Goal: Task Accomplishment & Management: Complete application form

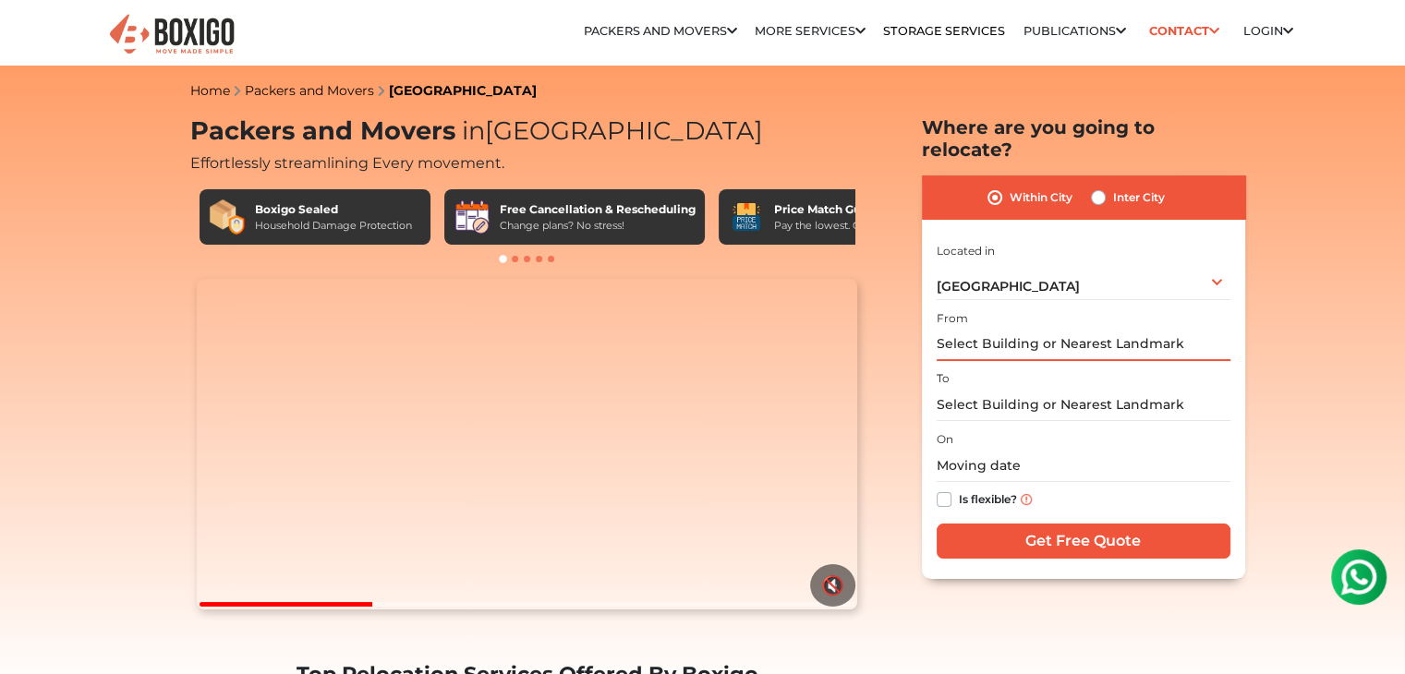
click at [998, 334] on input "text" at bounding box center [1084, 345] width 294 height 32
type input "D"
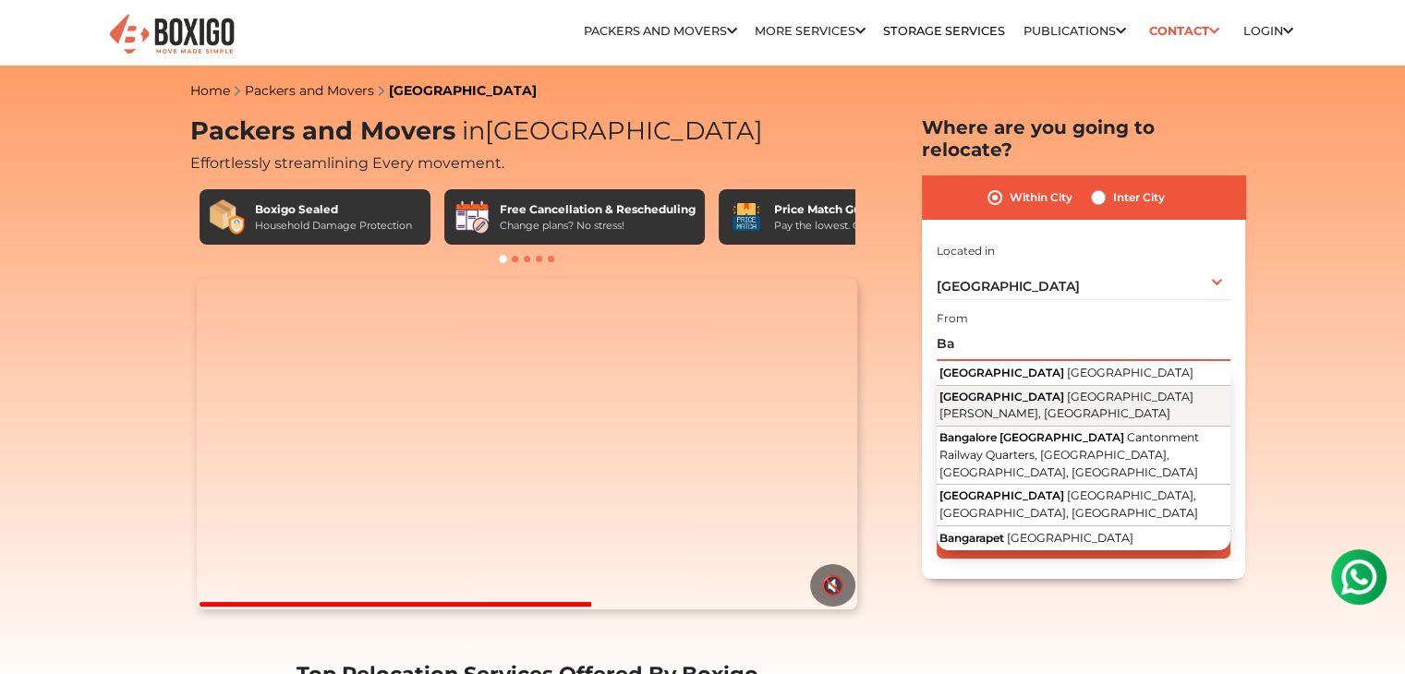
type input "B"
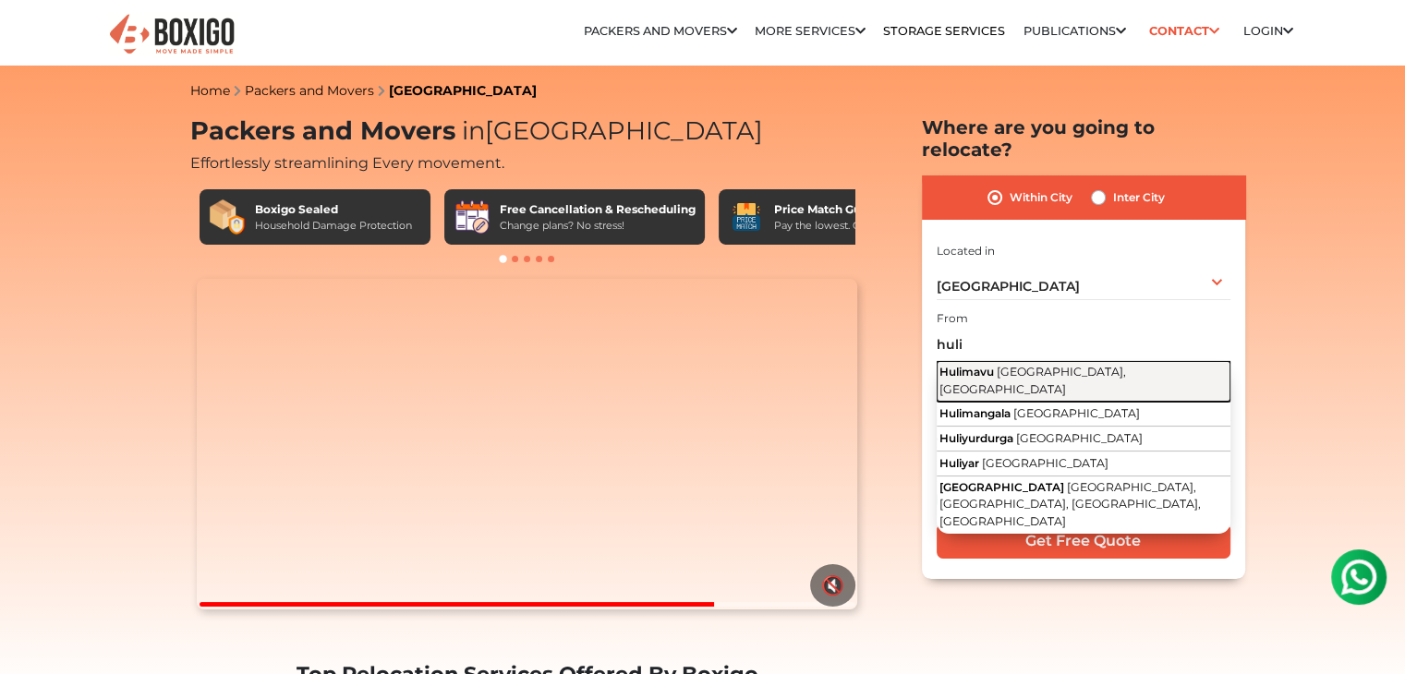
click at [1083, 361] on button "Hulimavu [GEOGRAPHIC_DATA], [GEOGRAPHIC_DATA]" at bounding box center [1084, 382] width 294 height 42
type input "Hulimavu, [GEOGRAPHIC_DATA], [GEOGRAPHIC_DATA]"
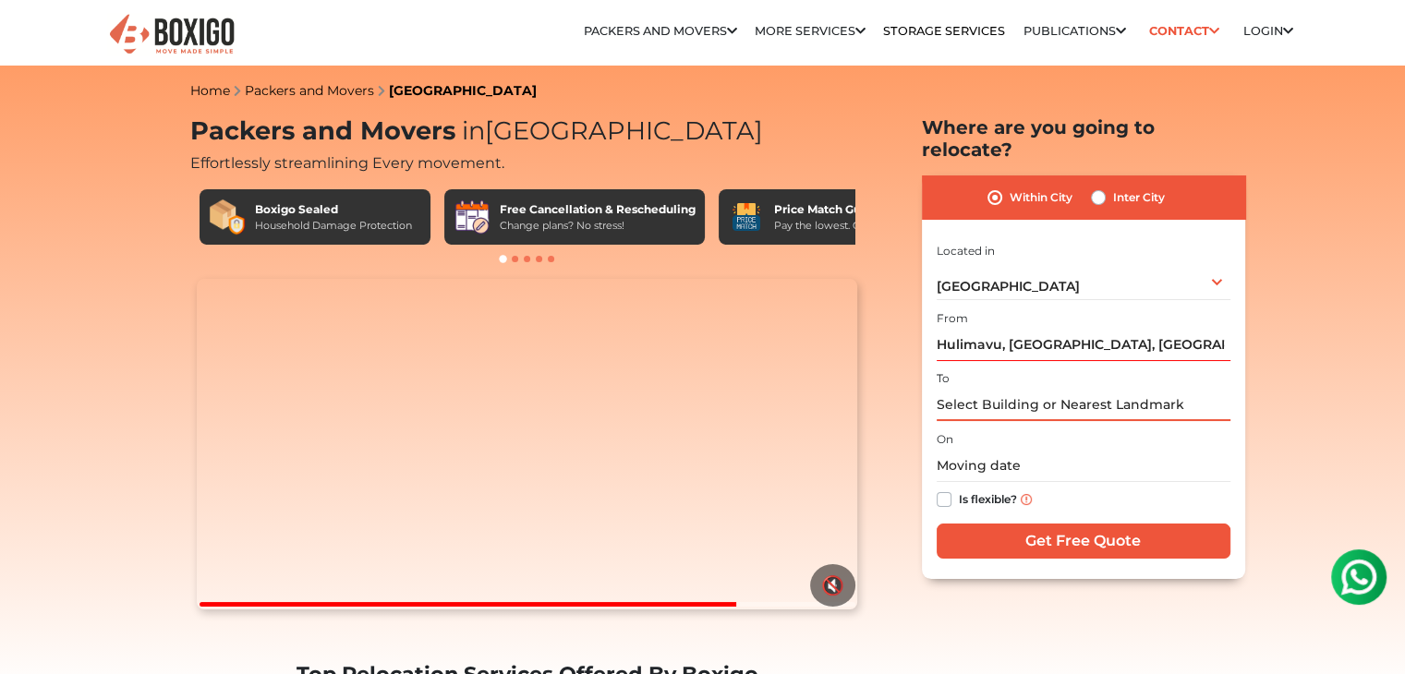
click at [1038, 389] on input "text" at bounding box center [1084, 405] width 294 height 32
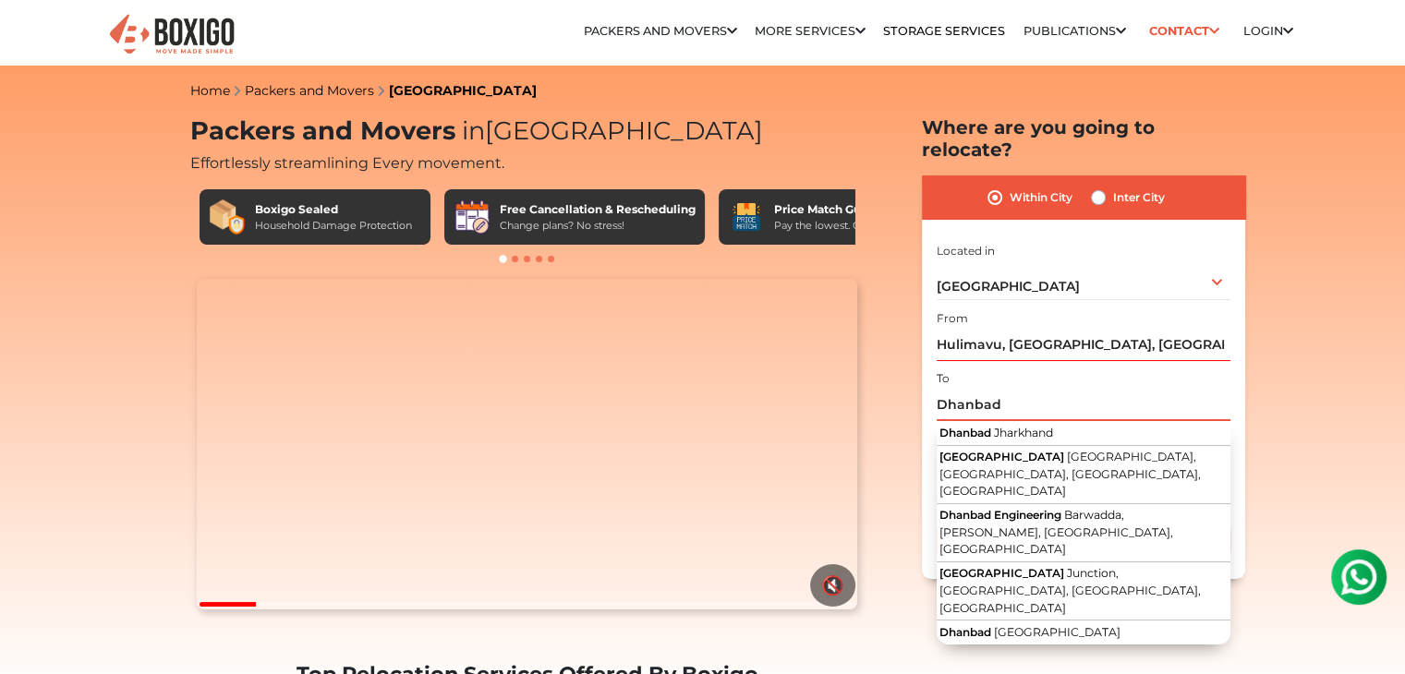
click at [1061, 389] on input "Dhanbad" at bounding box center [1084, 405] width 294 height 32
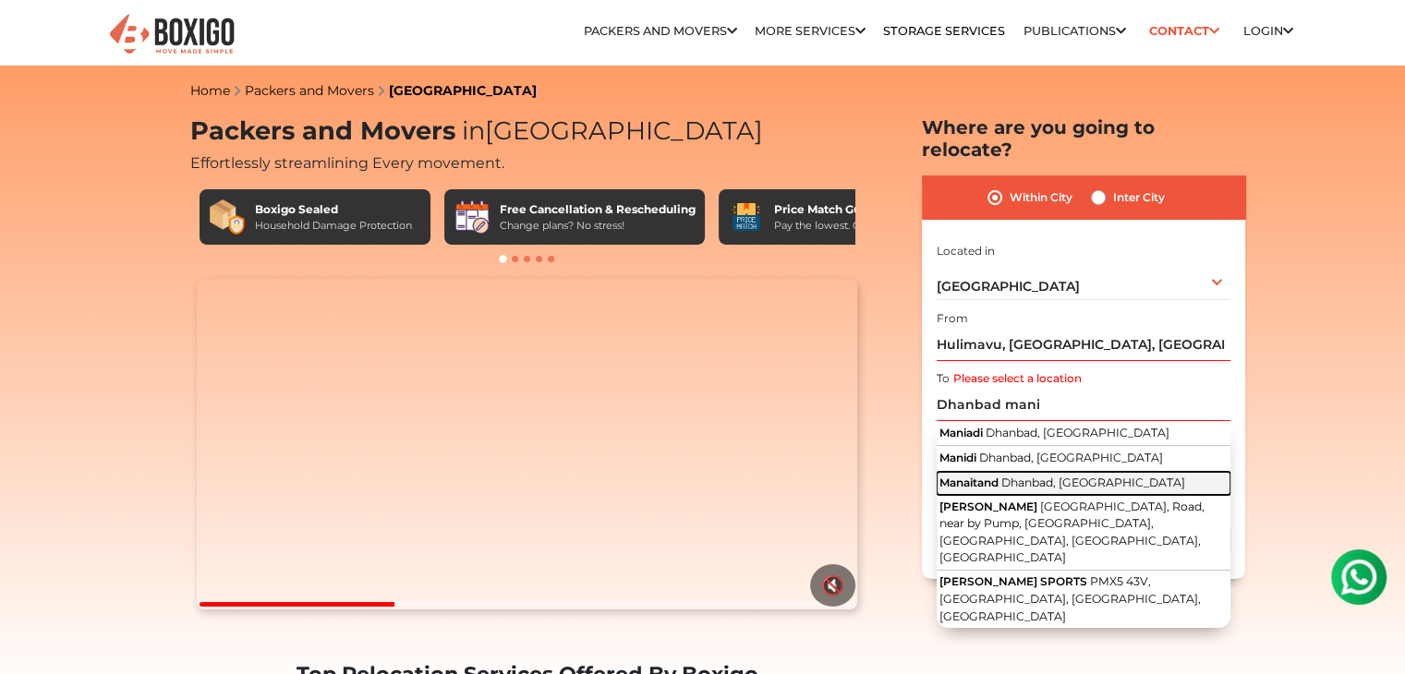
click at [1052, 476] on span "Dhanbad, [GEOGRAPHIC_DATA]" at bounding box center [1094, 483] width 184 height 14
type input "Manaitand, [GEOGRAPHIC_DATA], [GEOGRAPHIC_DATA]"
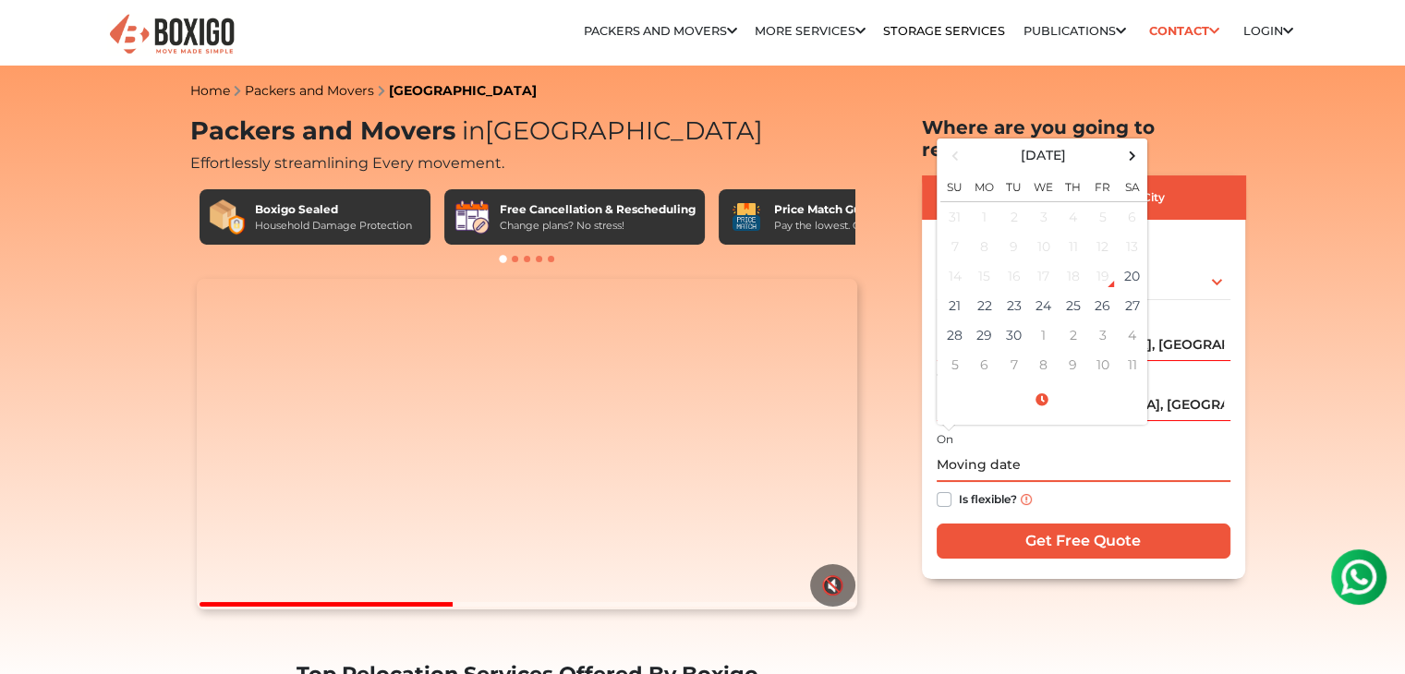
click at [1007, 450] on input "text" at bounding box center [1084, 466] width 294 height 32
click at [961, 291] on td "21" at bounding box center [956, 306] width 30 height 30
type input "[DATE] 12:00 AM"
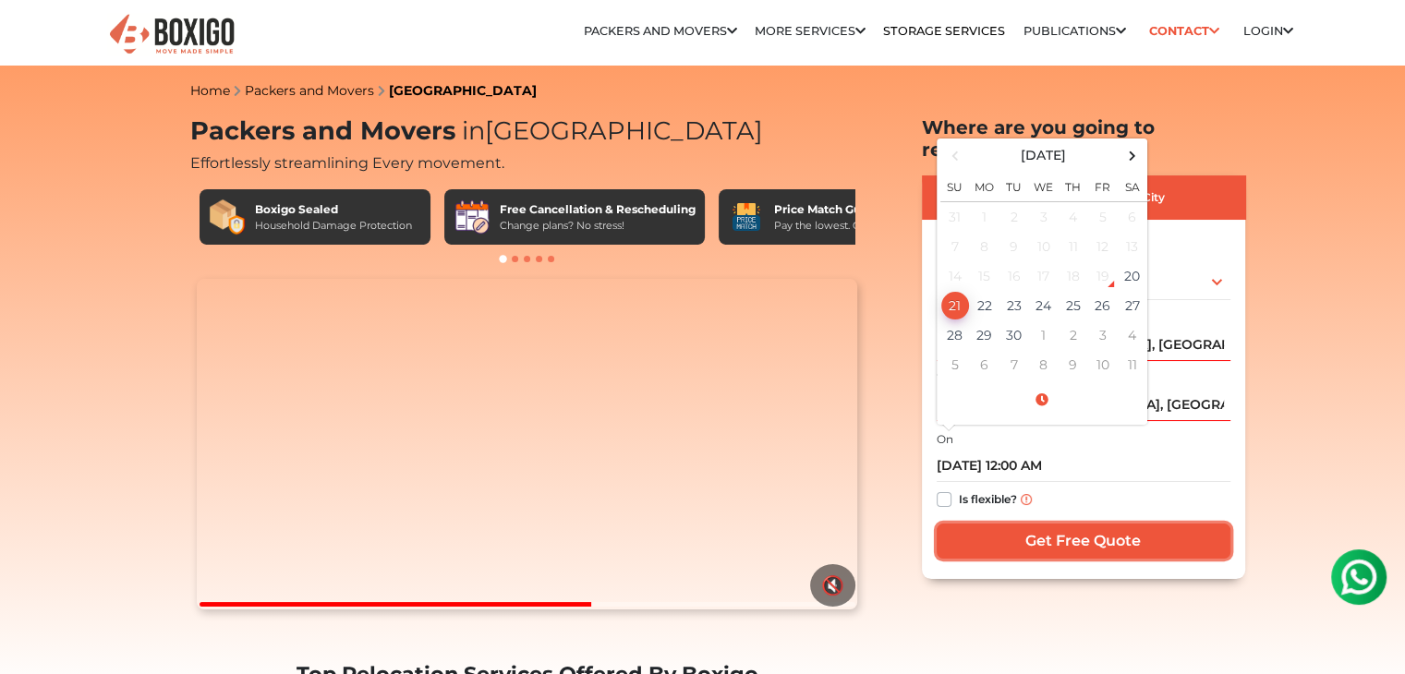
click at [1058, 524] on input "Get Free Quote" at bounding box center [1084, 541] width 294 height 35
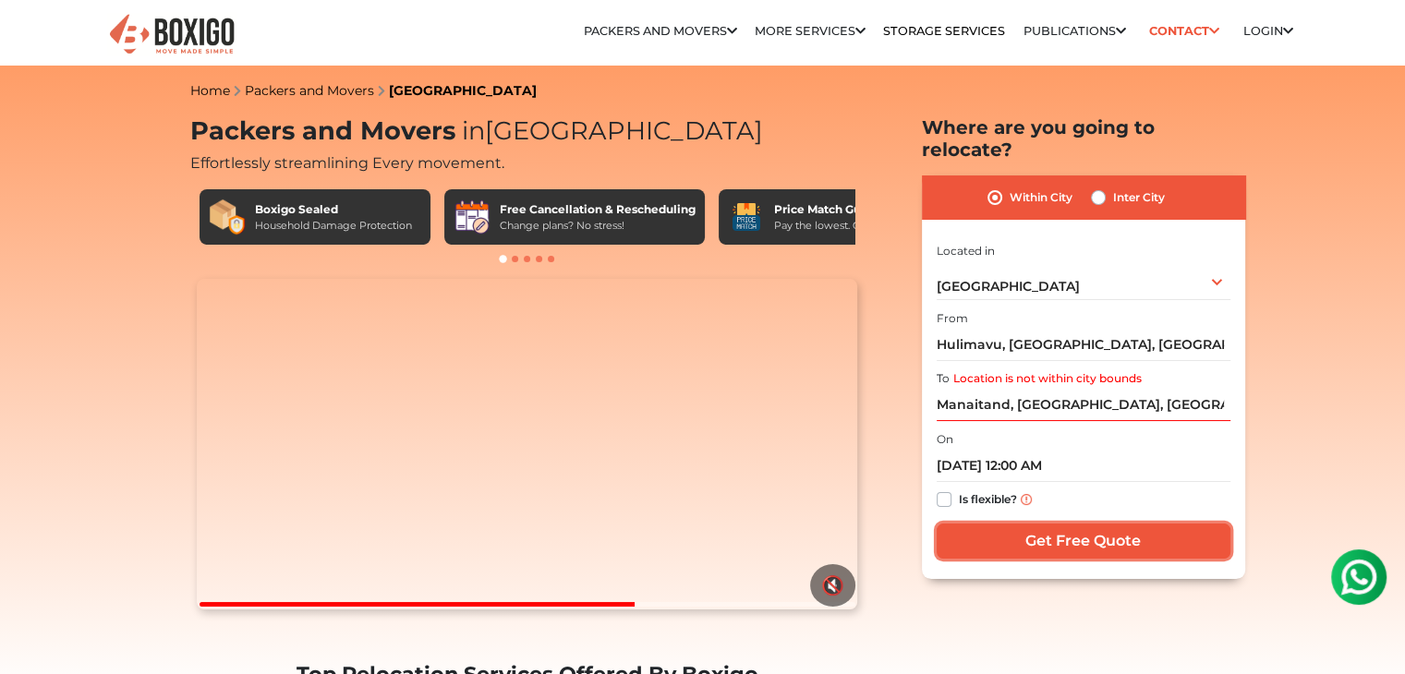
click at [1051, 524] on input "Get Free Quote" at bounding box center [1084, 541] width 294 height 35
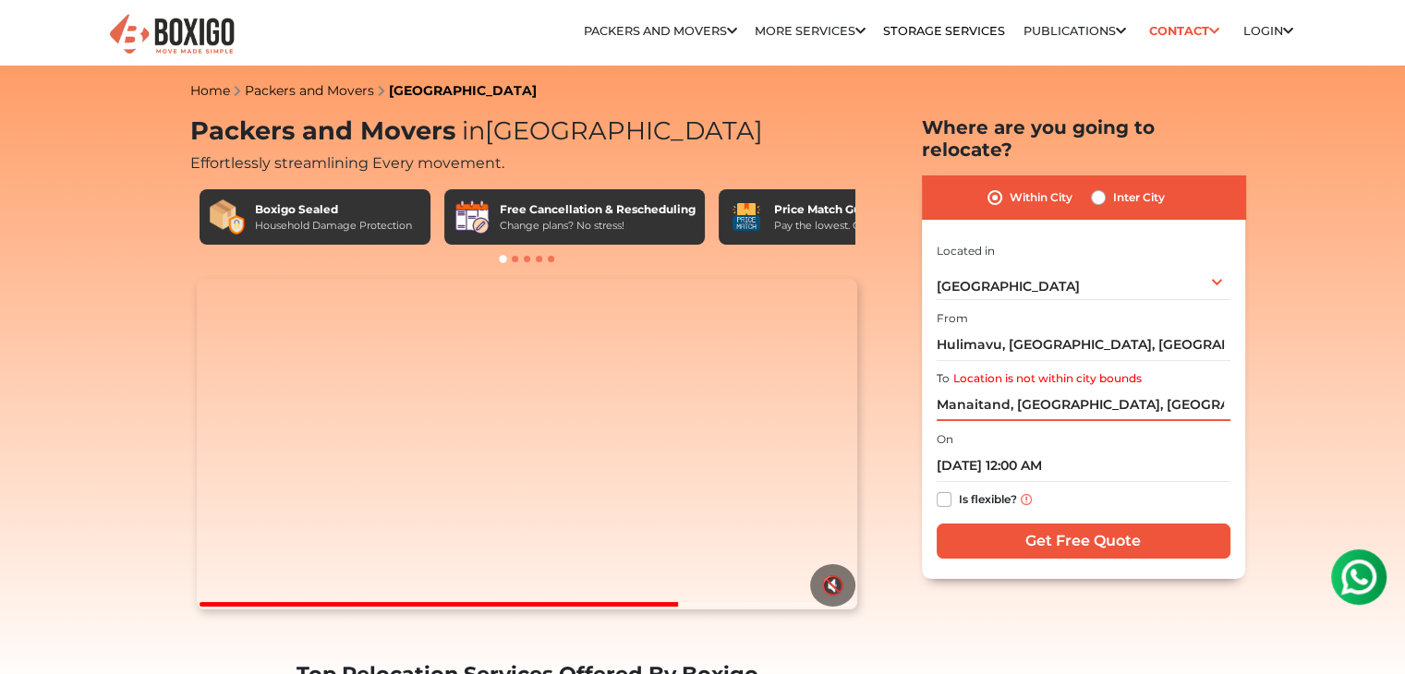
click at [1168, 389] on input "Manaitand, [GEOGRAPHIC_DATA], [GEOGRAPHIC_DATA]" at bounding box center [1084, 405] width 294 height 32
drag, startPoint x: 1168, startPoint y: 378, endPoint x: 933, endPoint y: 394, distance: 235.2
click at [937, 393] on input "Manaitand, [GEOGRAPHIC_DATA], [GEOGRAPHIC_DATA]" at bounding box center [1084, 405] width 294 height 32
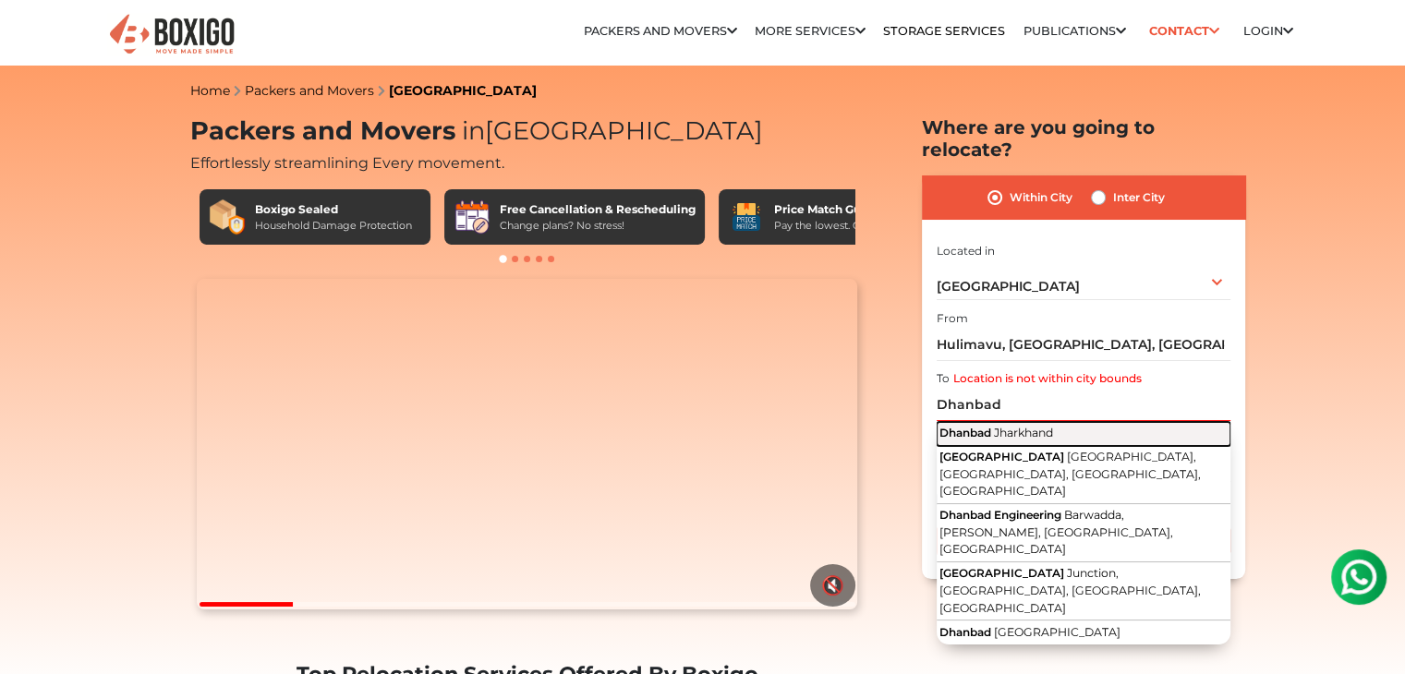
click at [1053, 422] on button "Dhanbad Jharkhand" at bounding box center [1084, 434] width 294 height 24
type input "Dhanbad, [GEOGRAPHIC_DATA]"
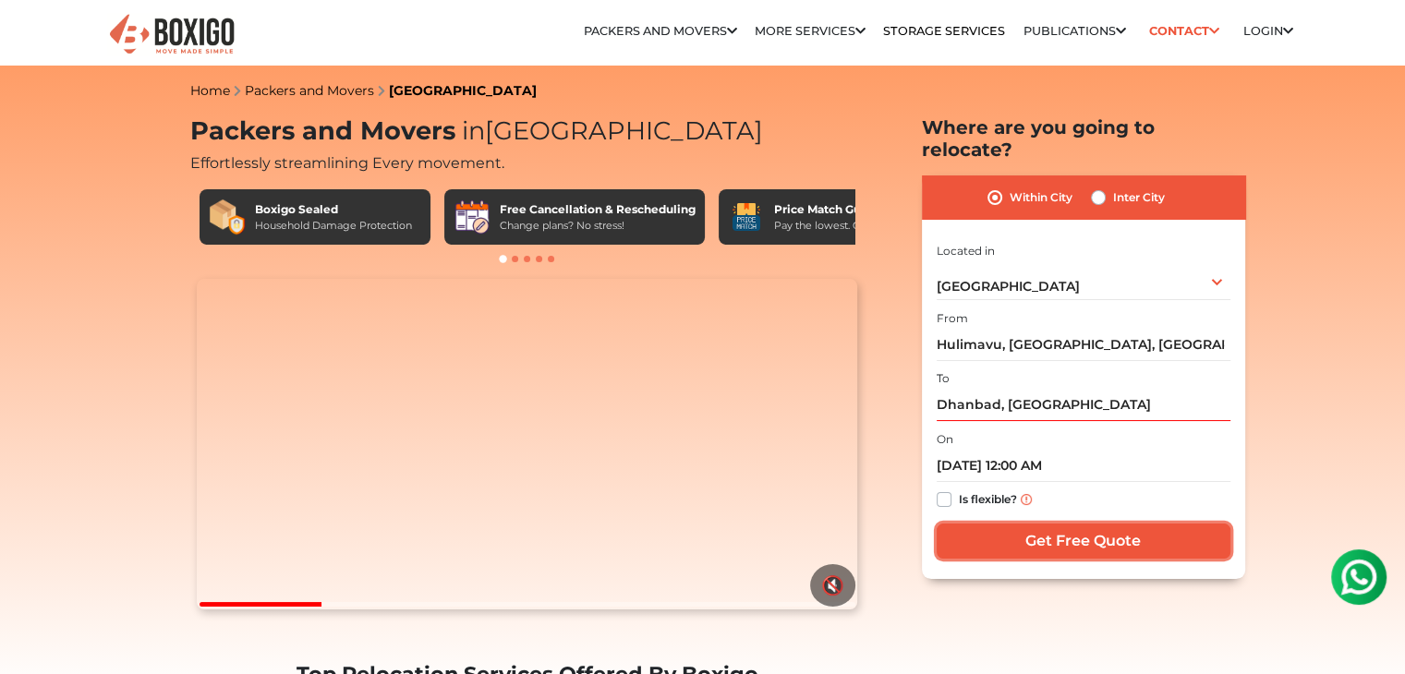
click at [1048, 524] on input "Get Free Quote" at bounding box center [1084, 541] width 294 height 35
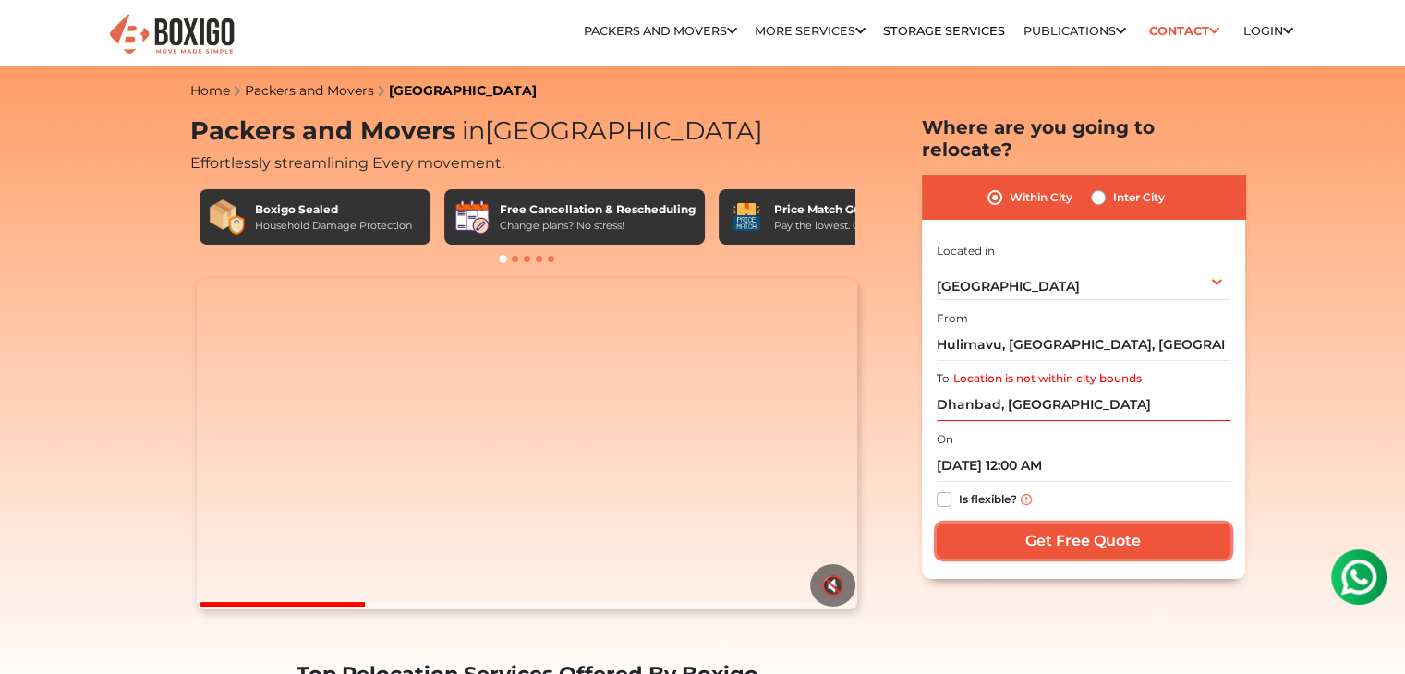
click at [1048, 524] on input "Get Free Quote" at bounding box center [1084, 541] width 294 height 35
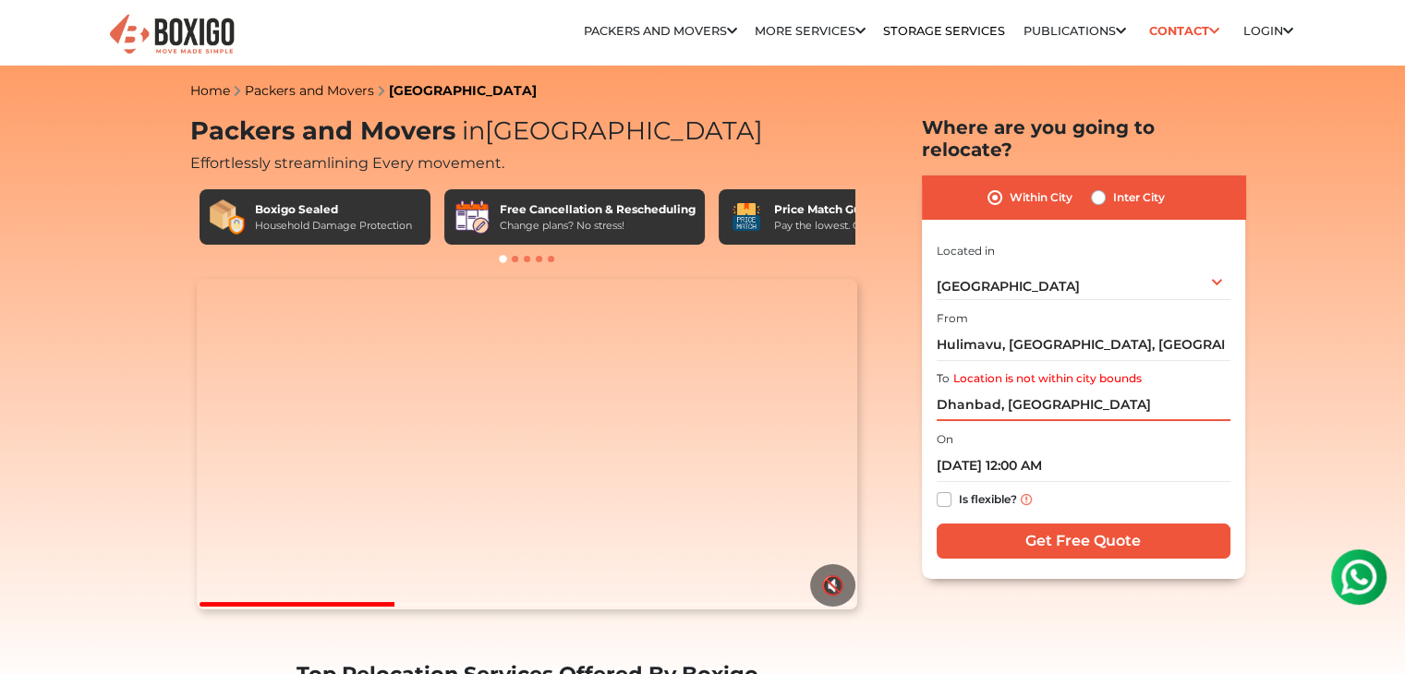
click at [1094, 389] on input "Dhanbad, [GEOGRAPHIC_DATA]" at bounding box center [1084, 405] width 294 height 32
click at [959, 489] on label "Is flexible?" at bounding box center [988, 498] width 58 height 19
click at [950, 489] on input "Is flexible?" at bounding box center [944, 498] width 15 height 18
click at [959, 489] on label "Is flexible?" at bounding box center [988, 498] width 58 height 19
click at [950, 489] on input "Is flexible?" at bounding box center [944, 498] width 15 height 18
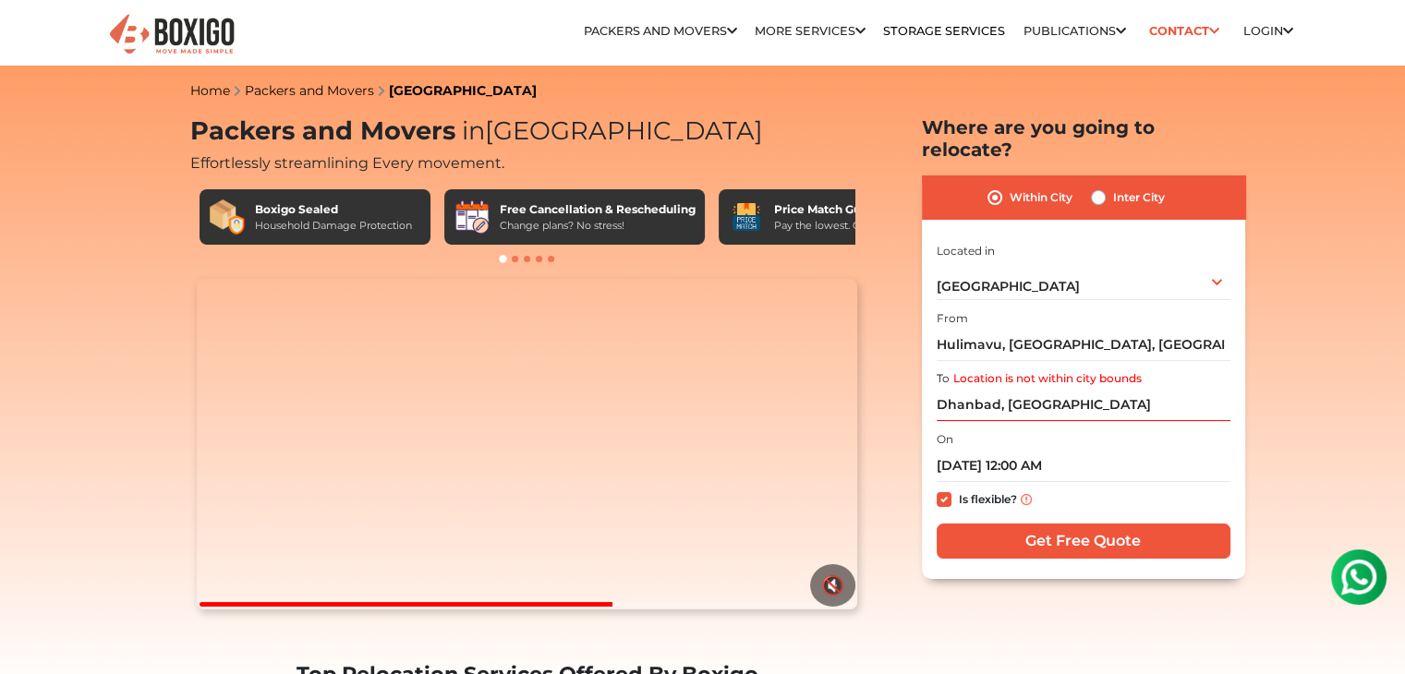
checkbox input "false"
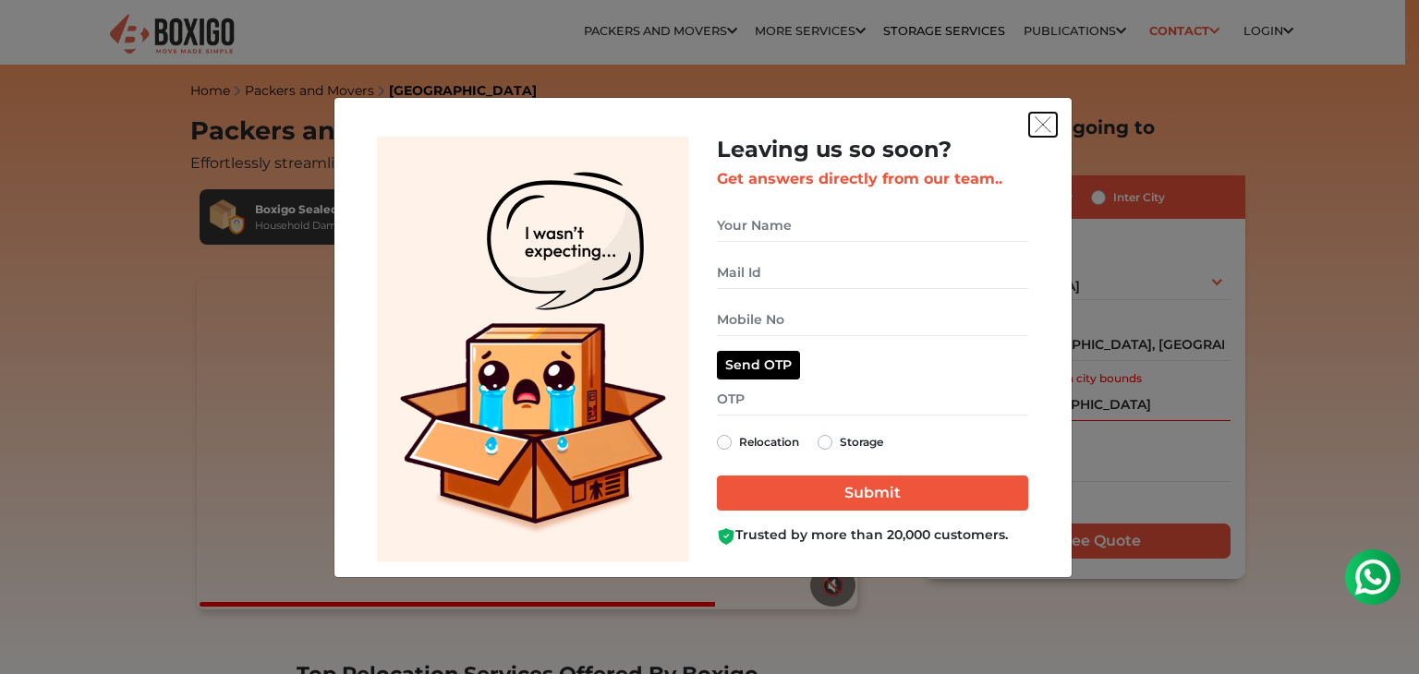
click at [1044, 129] on img "get free quote dialog" at bounding box center [1043, 124] width 17 height 17
